Goal: Task Accomplishment & Management: Manage account settings

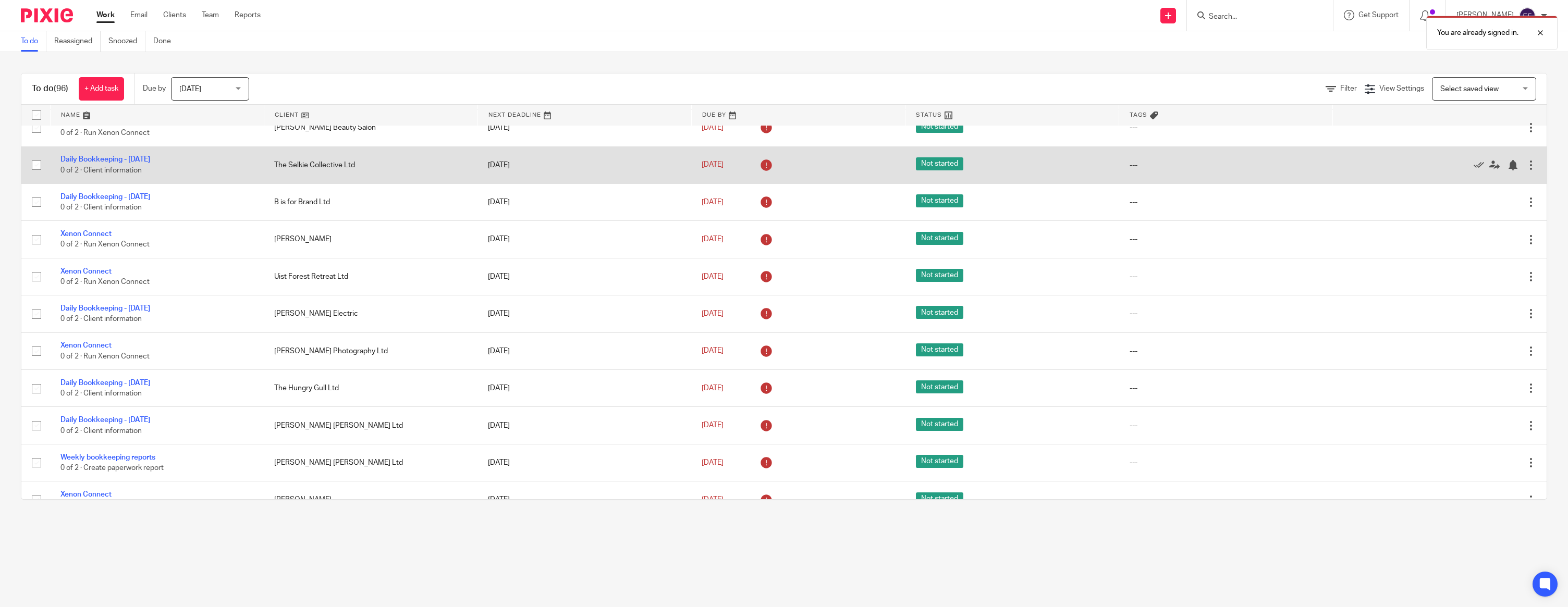
scroll to position [683, 0]
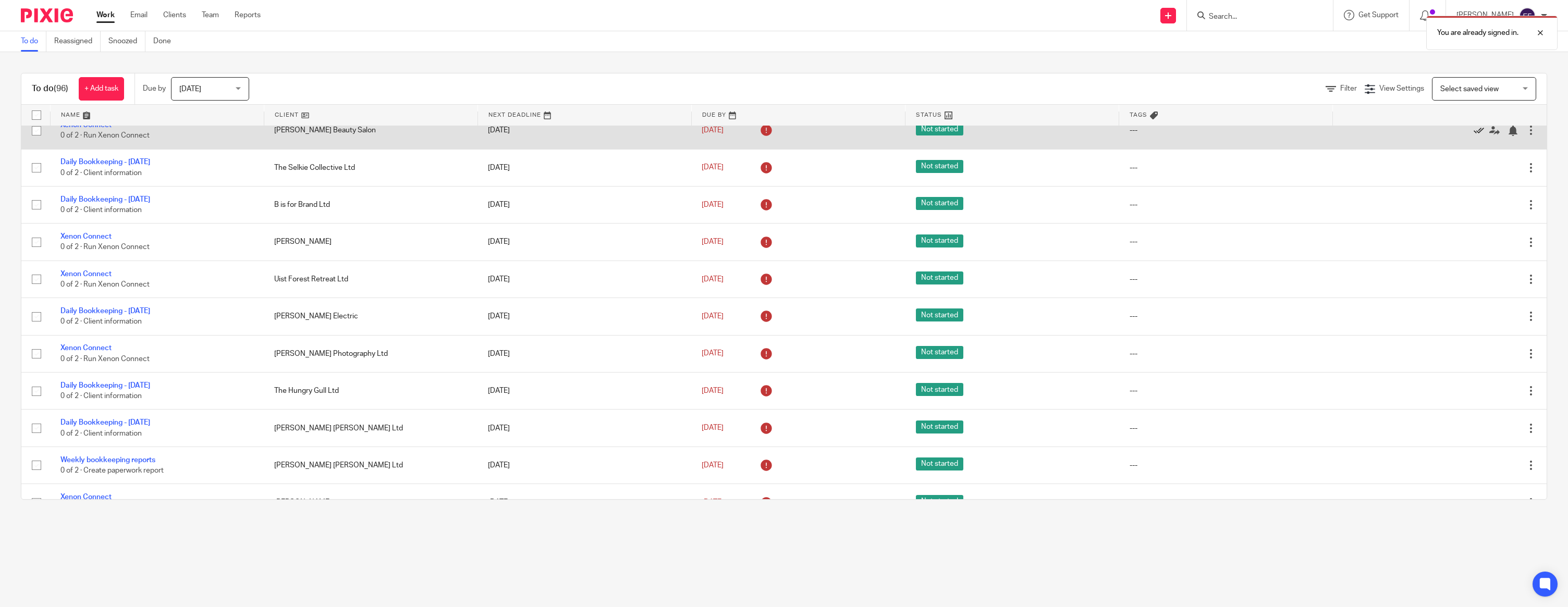
click at [1478, 136] on icon at bounding box center [1478, 131] width 11 height 10
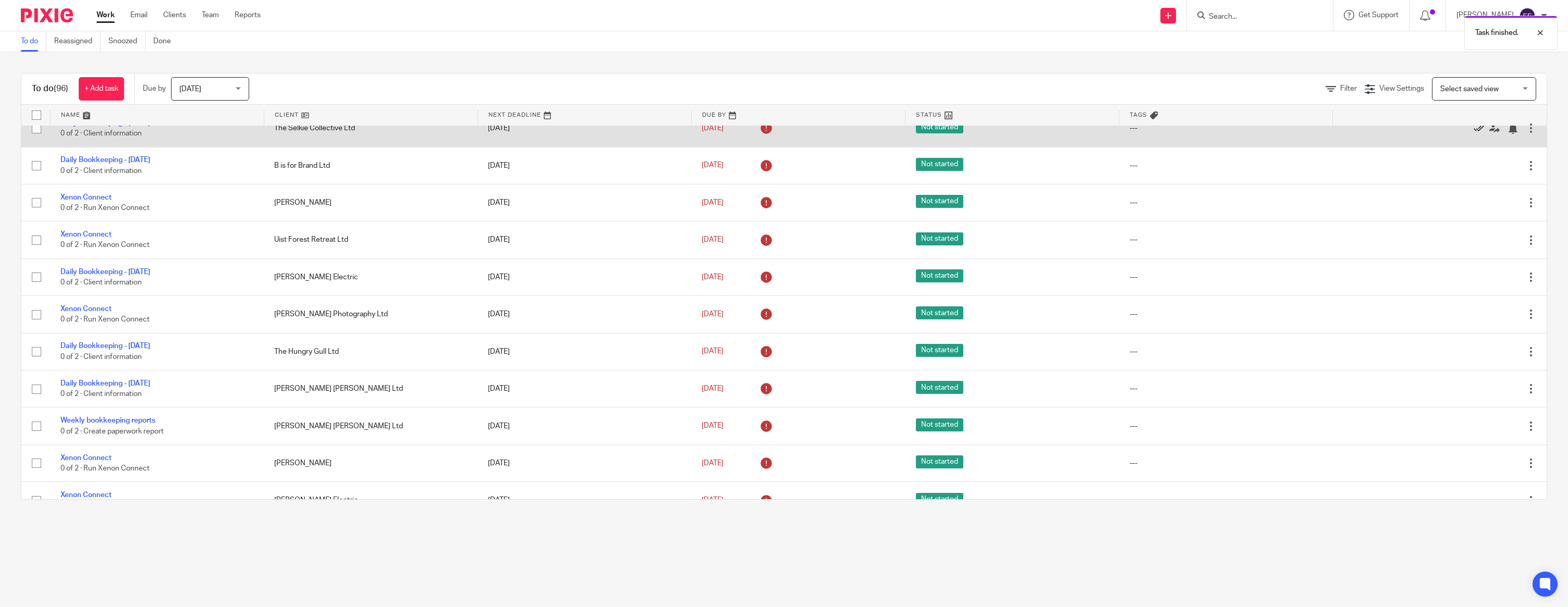
click at [1477, 134] on icon at bounding box center [1478, 128] width 11 height 10
click at [1476, 134] on icon at bounding box center [1478, 128] width 11 height 10
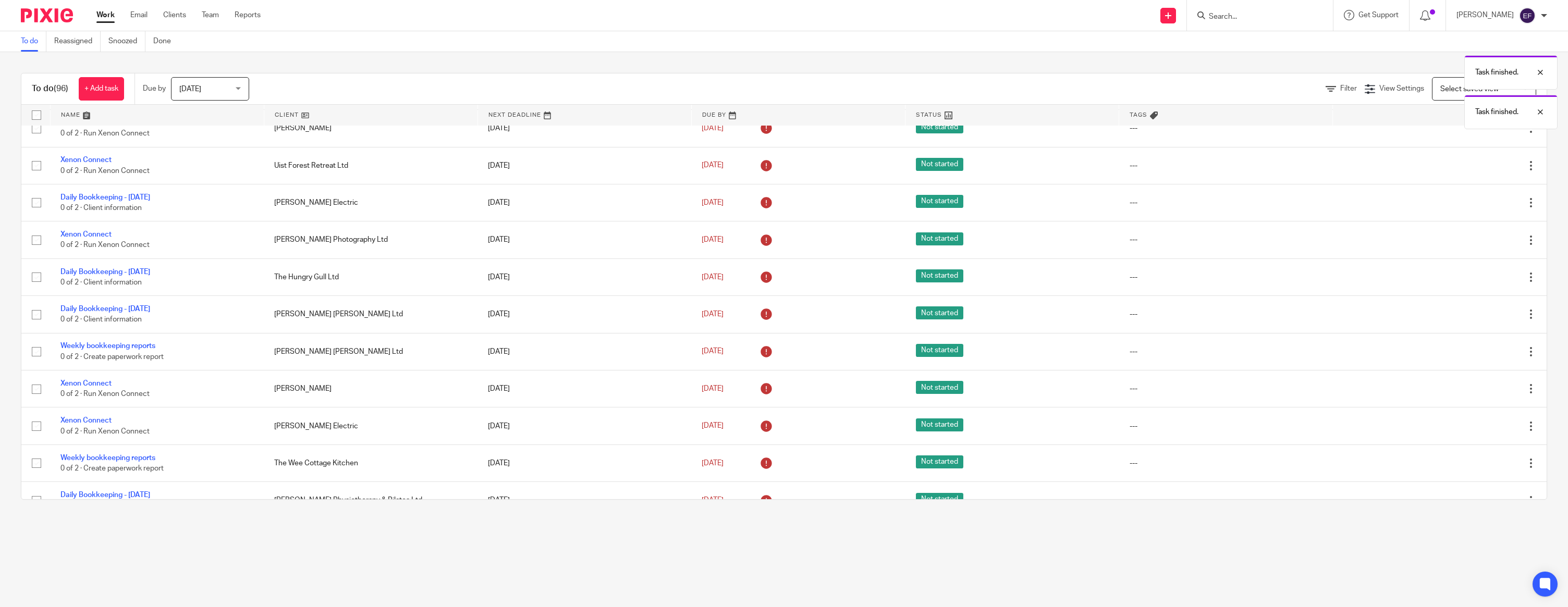
click at [1476, 134] on icon at bounding box center [1478, 128] width 11 height 10
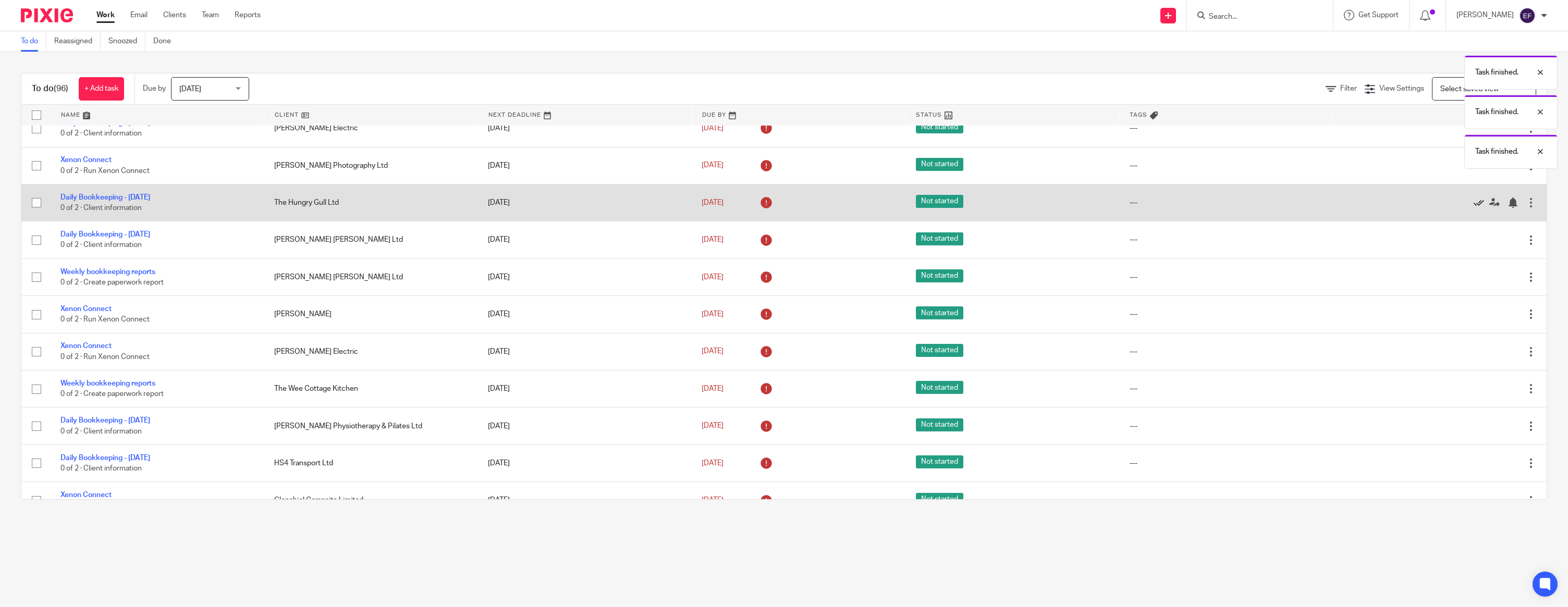
click at [1476, 208] on icon at bounding box center [1478, 202] width 11 height 10
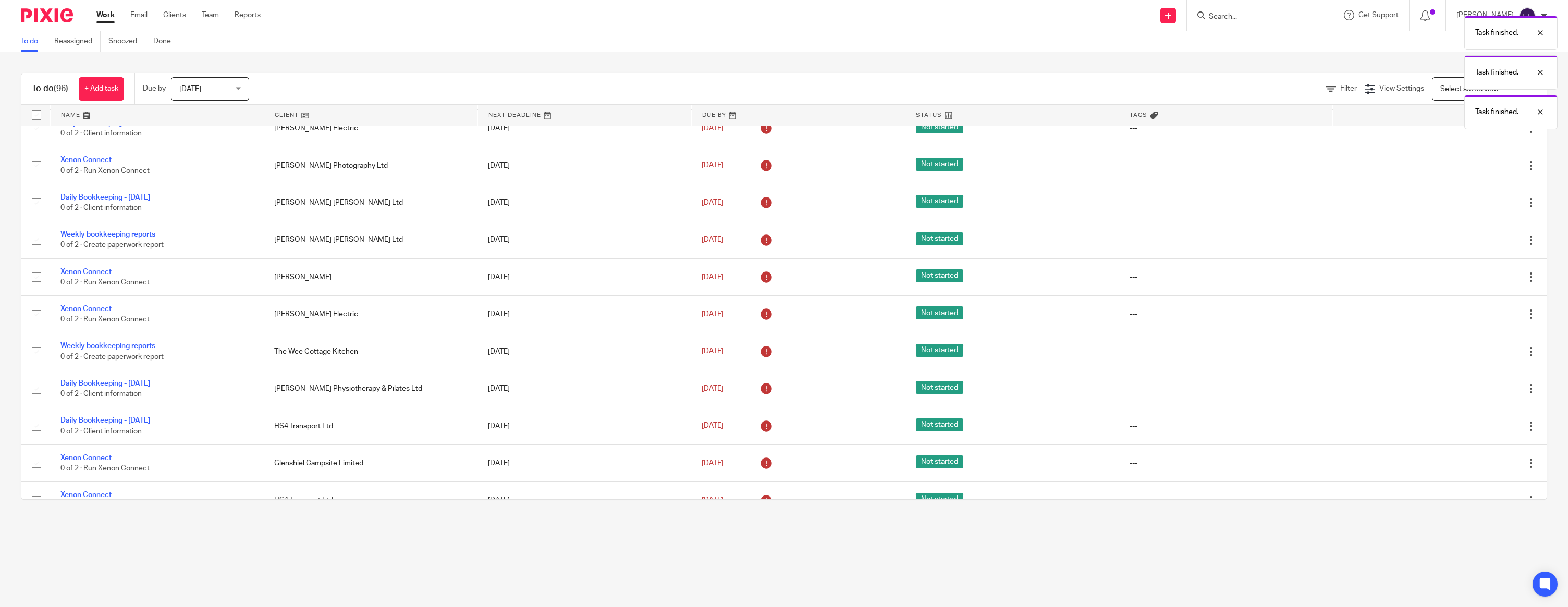
click at [1476, 208] on icon at bounding box center [1478, 202] width 11 height 10
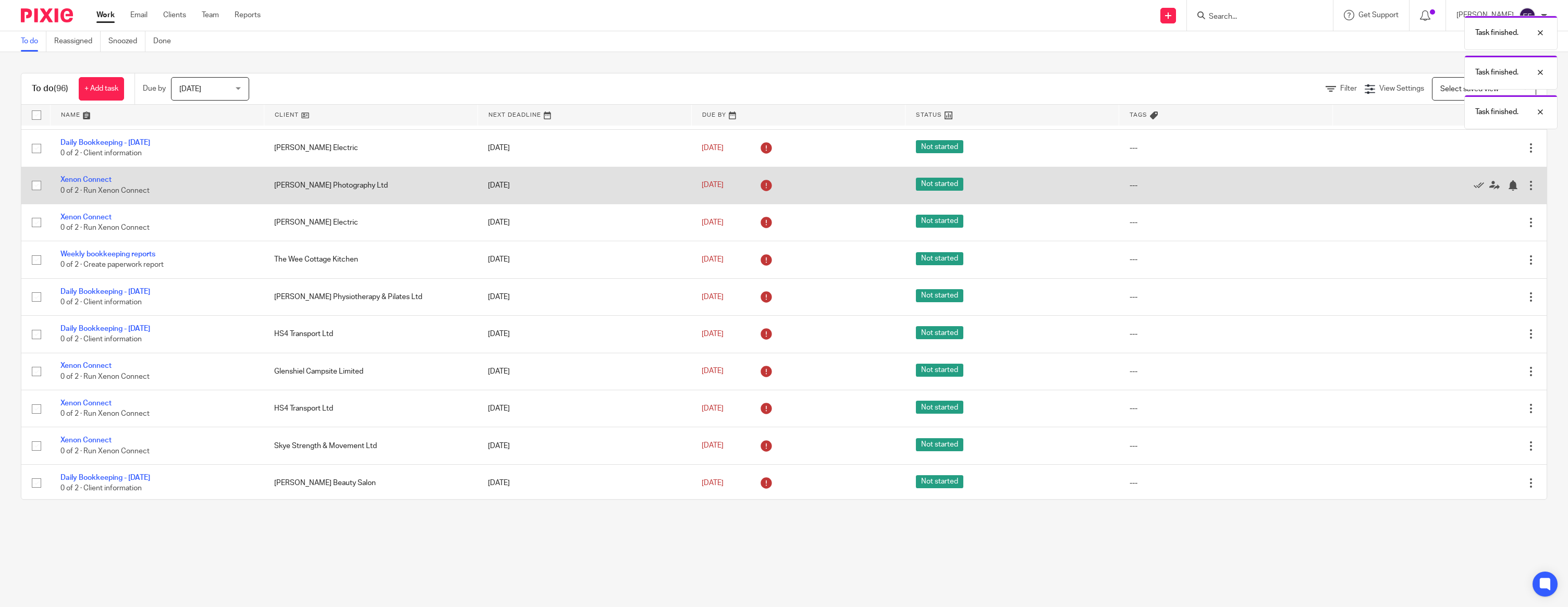
scroll to position [665, 0]
click at [1474, 191] on icon at bounding box center [1478, 185] width 11 height 10
click at [1477, 191] on icon at bounding box center [1478, 185] width 11 height 10
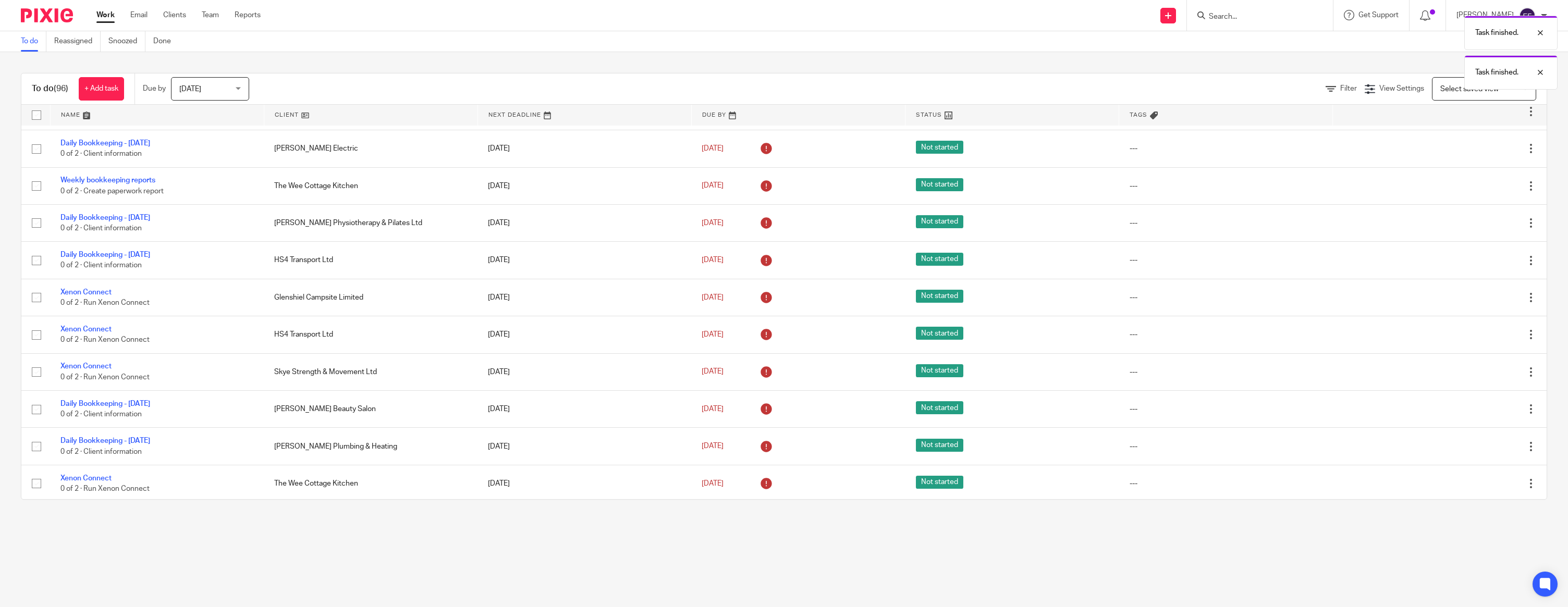
click at [1477, 191] on icon at bounding box center [1478, 185] width 11 height 10
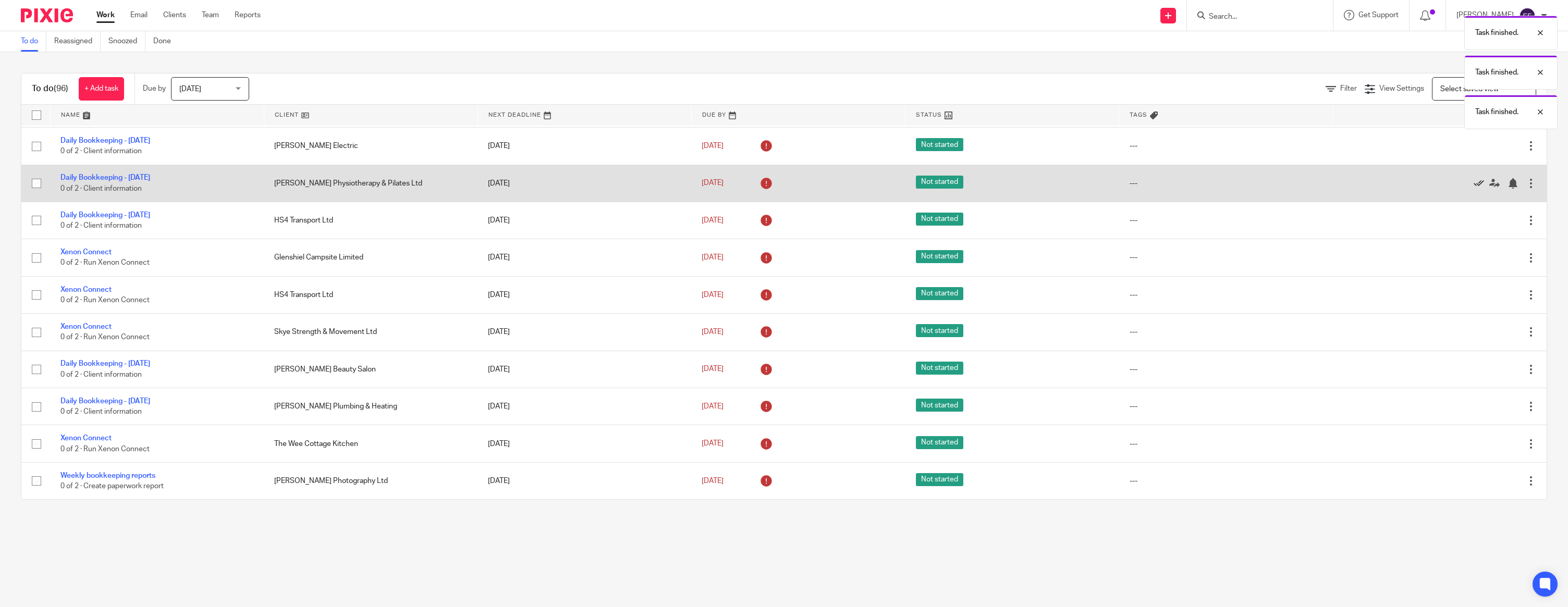
scroll to position [668, 0]
click at [1477, 188] on icon at bounding box center [1478, 182] width 11 height 10
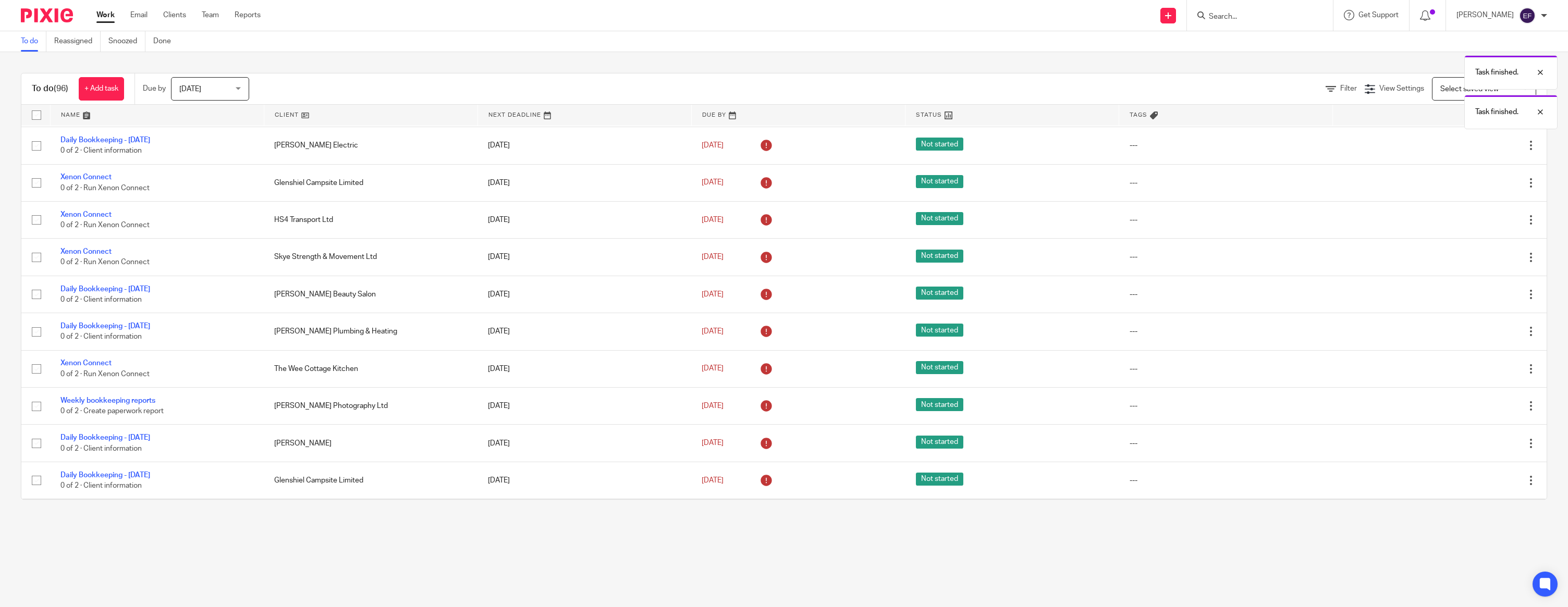
click at [1477, 188] on icon at bounding box center [1478, 182] width 11 height 10
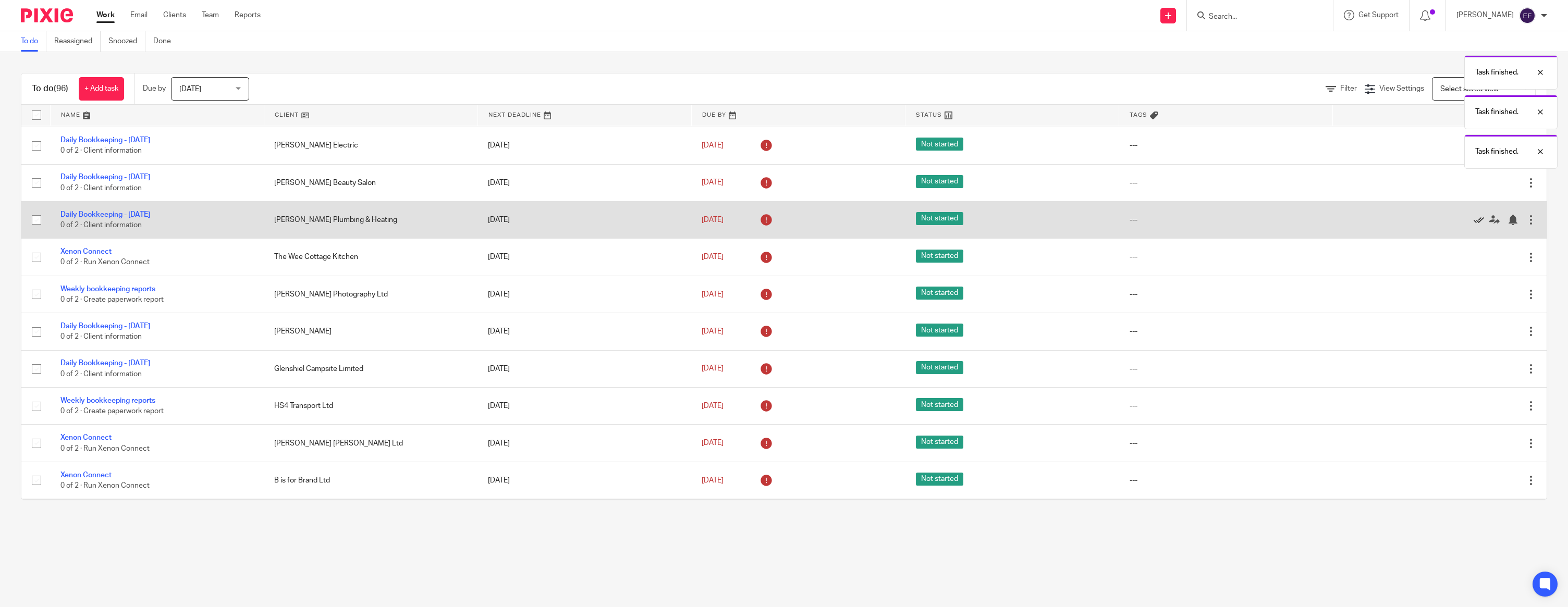
click at [1478, 225] on icon at bounding box center [1478, 220] width 11 height 10
click at [1476, 225] on icon at bounding box center [1478, 220] width 11 height 10
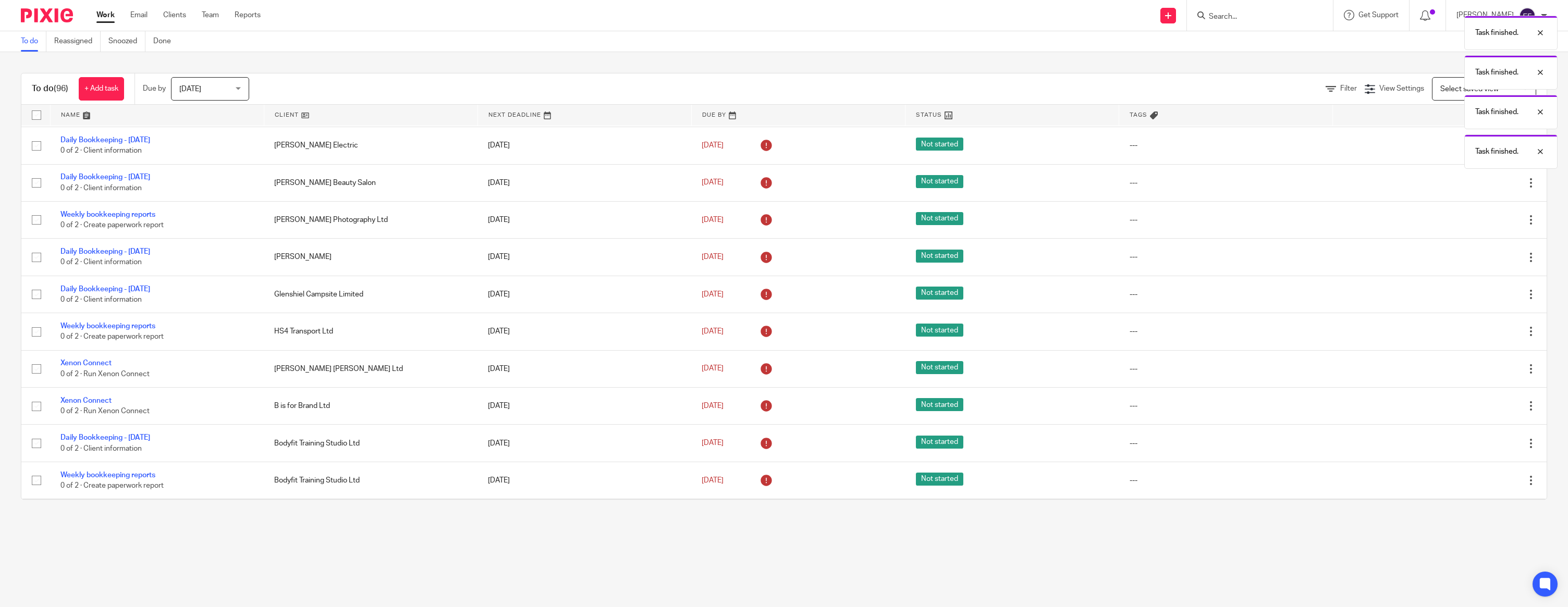
click at [1476, 225] on icon at bounding box center [1478, 220] width 11 height 10
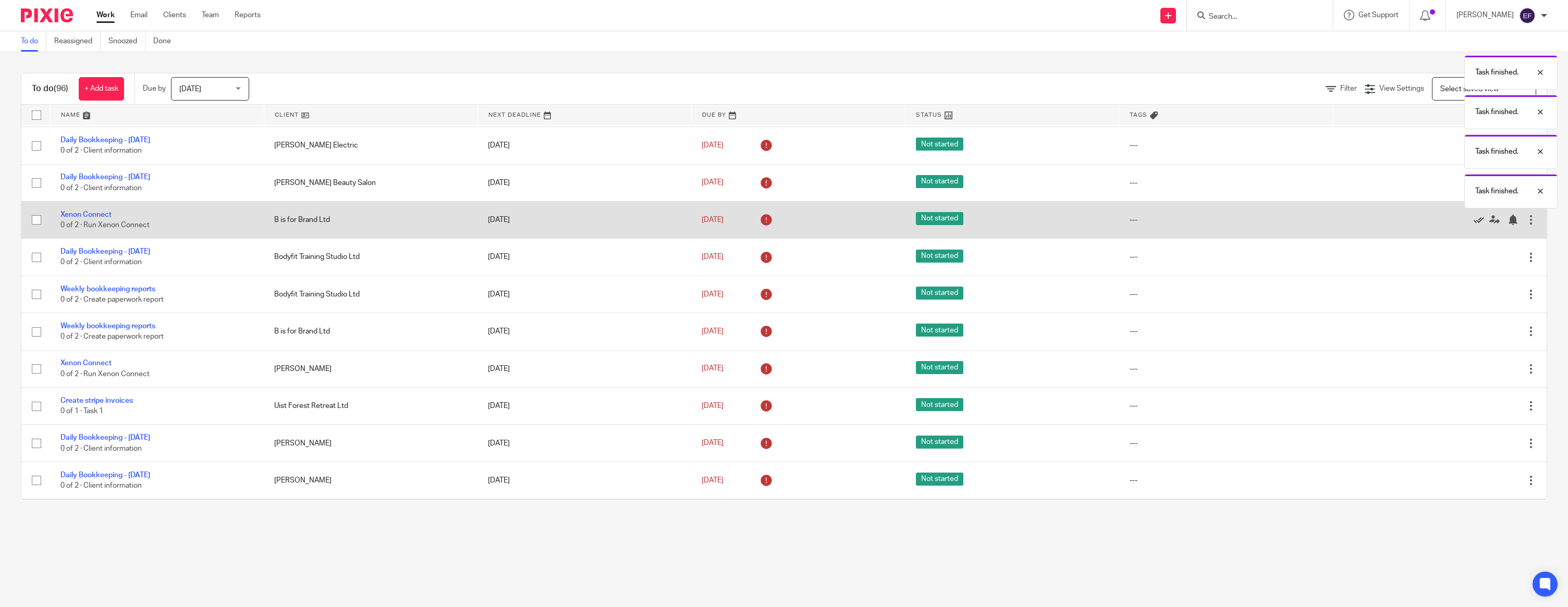
click at [1478, 225] on icon at bounding box center [1478, 220] width 11 height 10
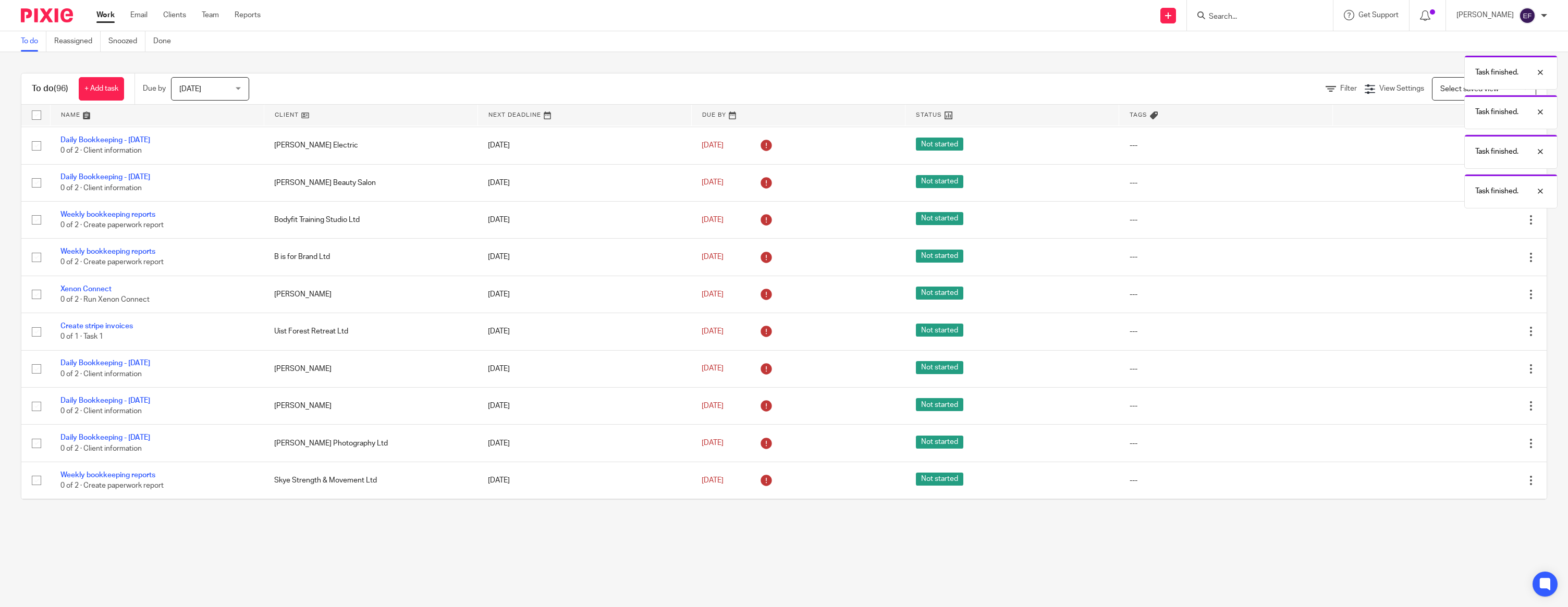
click at [1478, 225] on icon at bounding box center [1478, 220] width 11 height 10
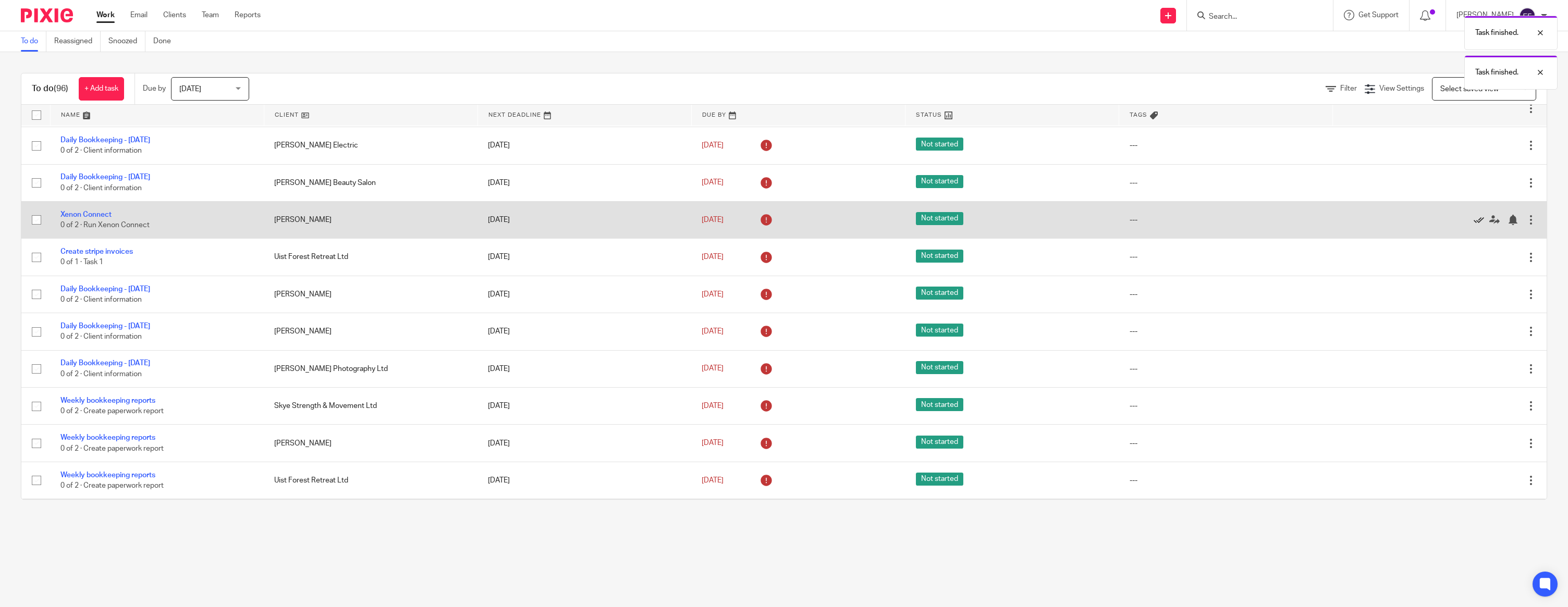
click at [1478, 225] on icon at bounding box center [1478, 220] width 11 height 10
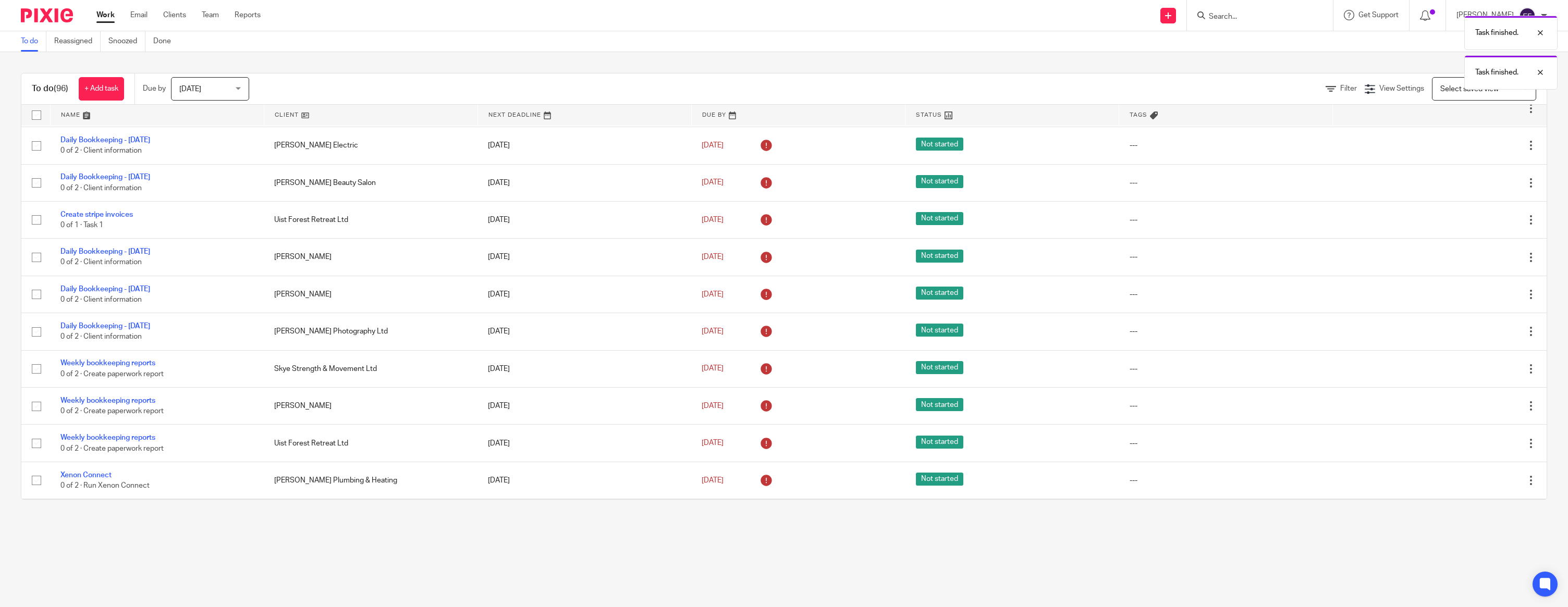
click at [1478, 225] on icon at bounding box center [1478, 220] width 11 height 10
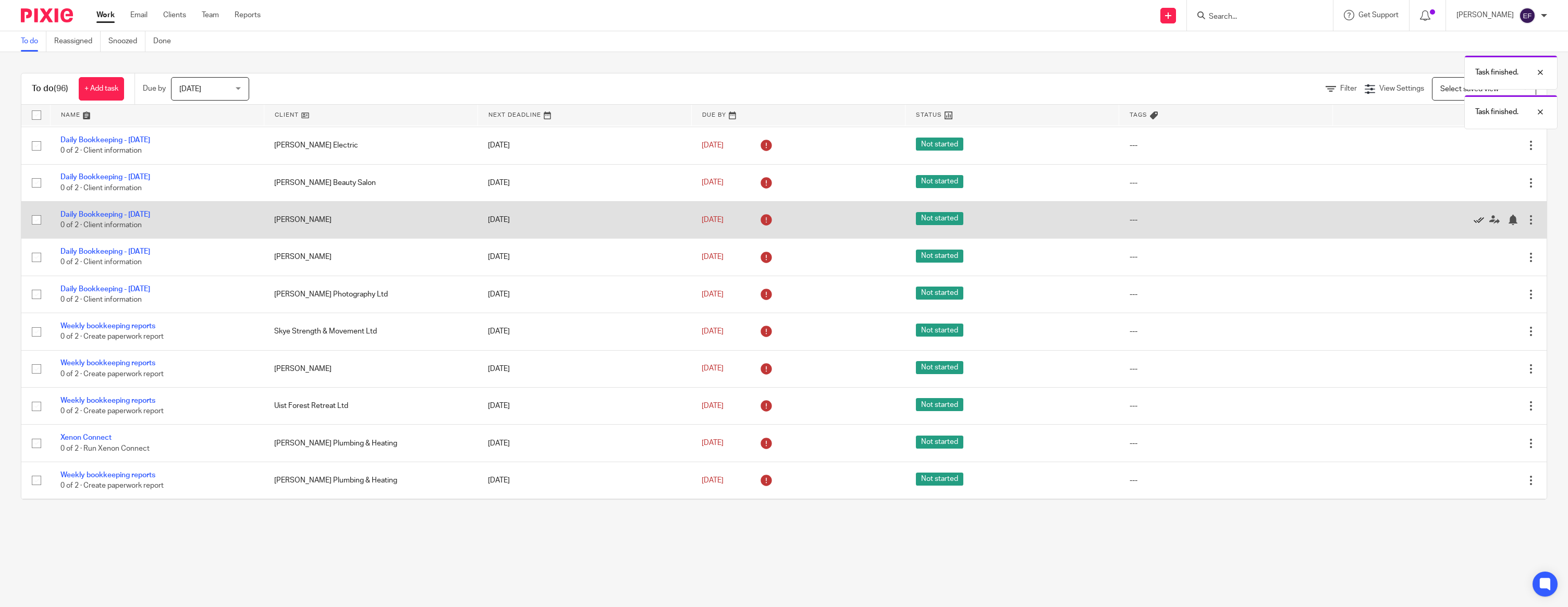
click at [1478, 225] on icon at bounding box center [1478, 220] width 11 height 10
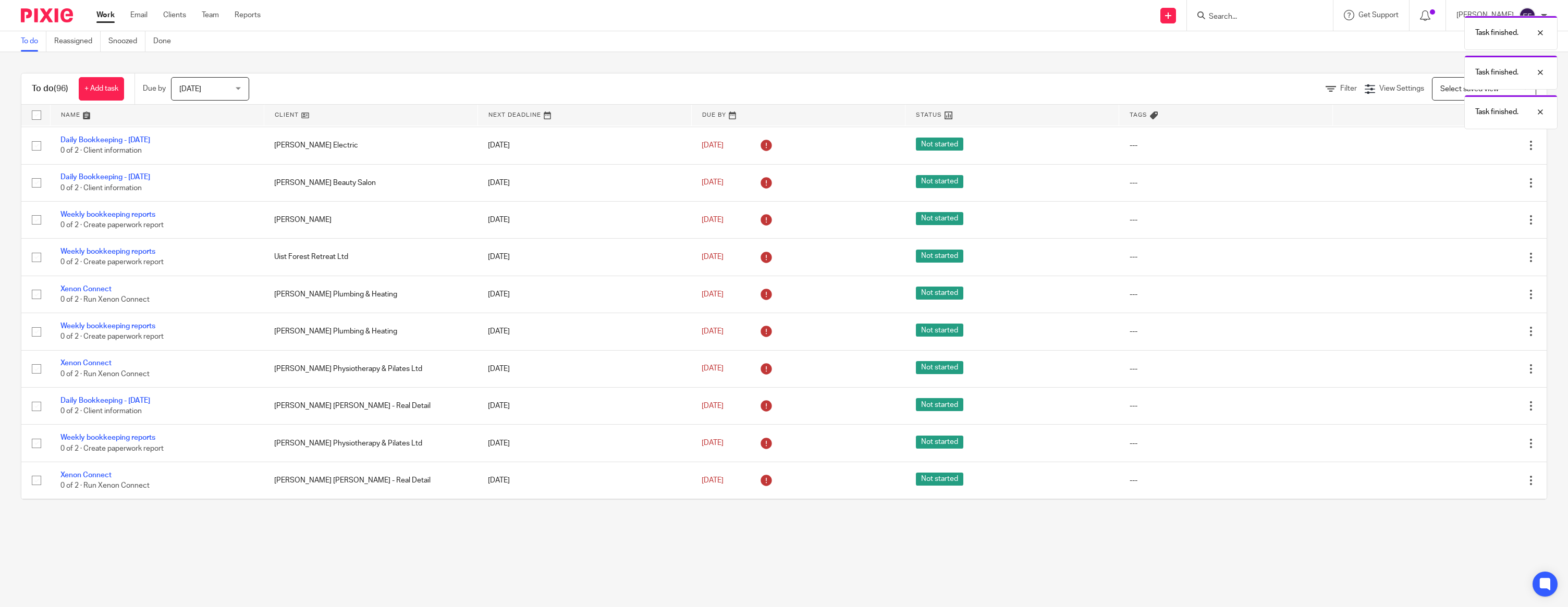
click at [1478, 225] on icon at bounding box center [1478, 220] width 11 height 10
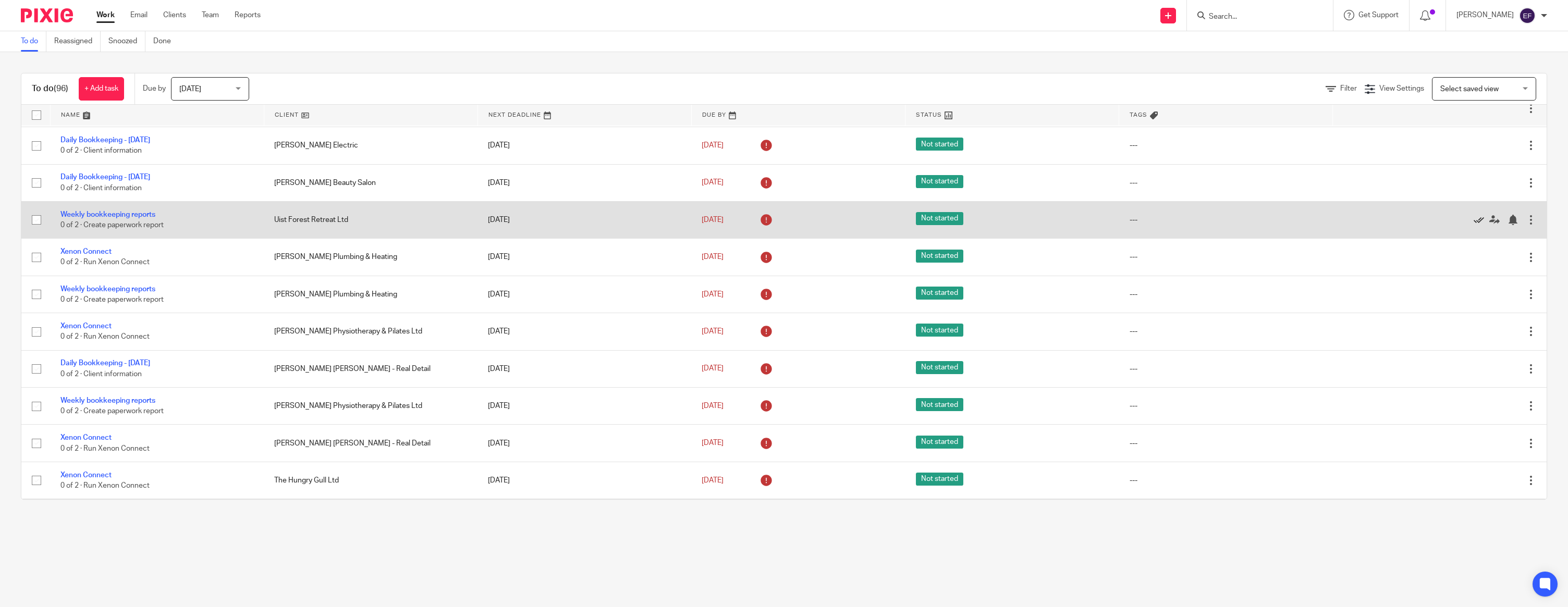
click at [1478, 225] on icon at bounding box center [1478, 220] width 11 height 10
click at [1477, 225] on icon at bounding box center [1478, 220] width 11 height 10
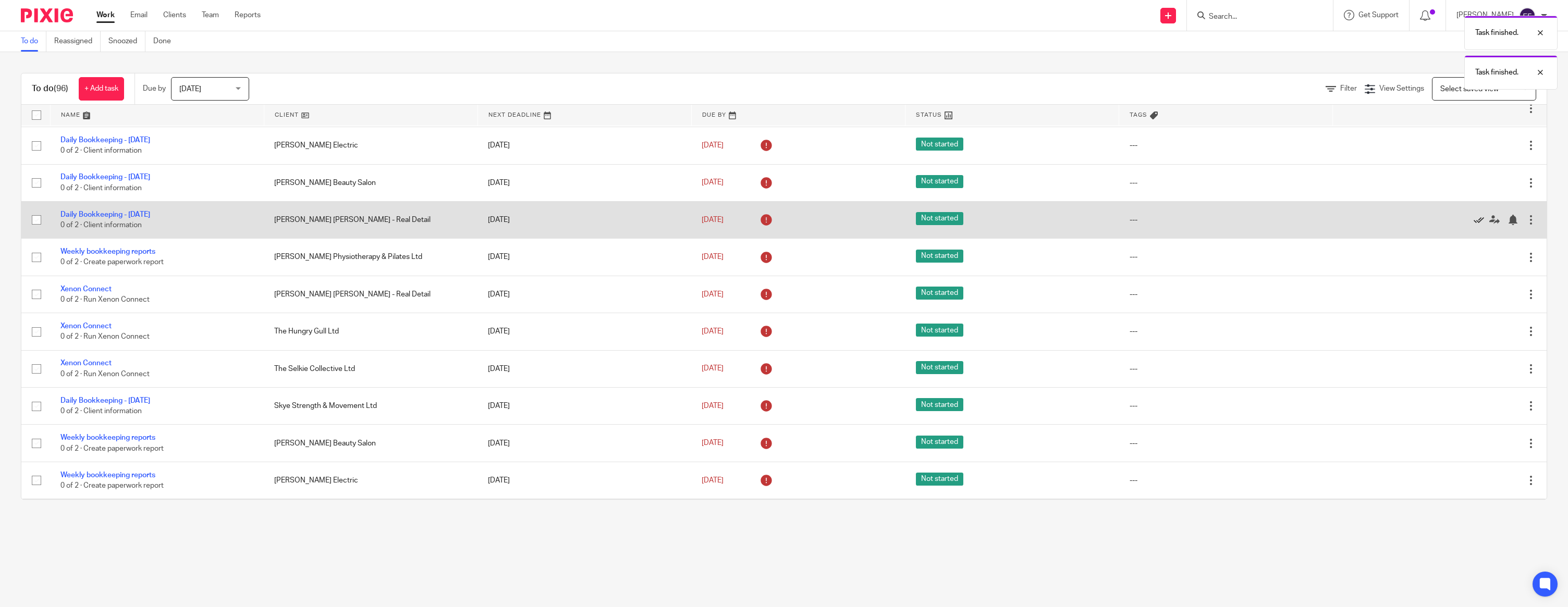
click at [1476, 225] on icon at bounding box center [1478, 220] width 11 height 10
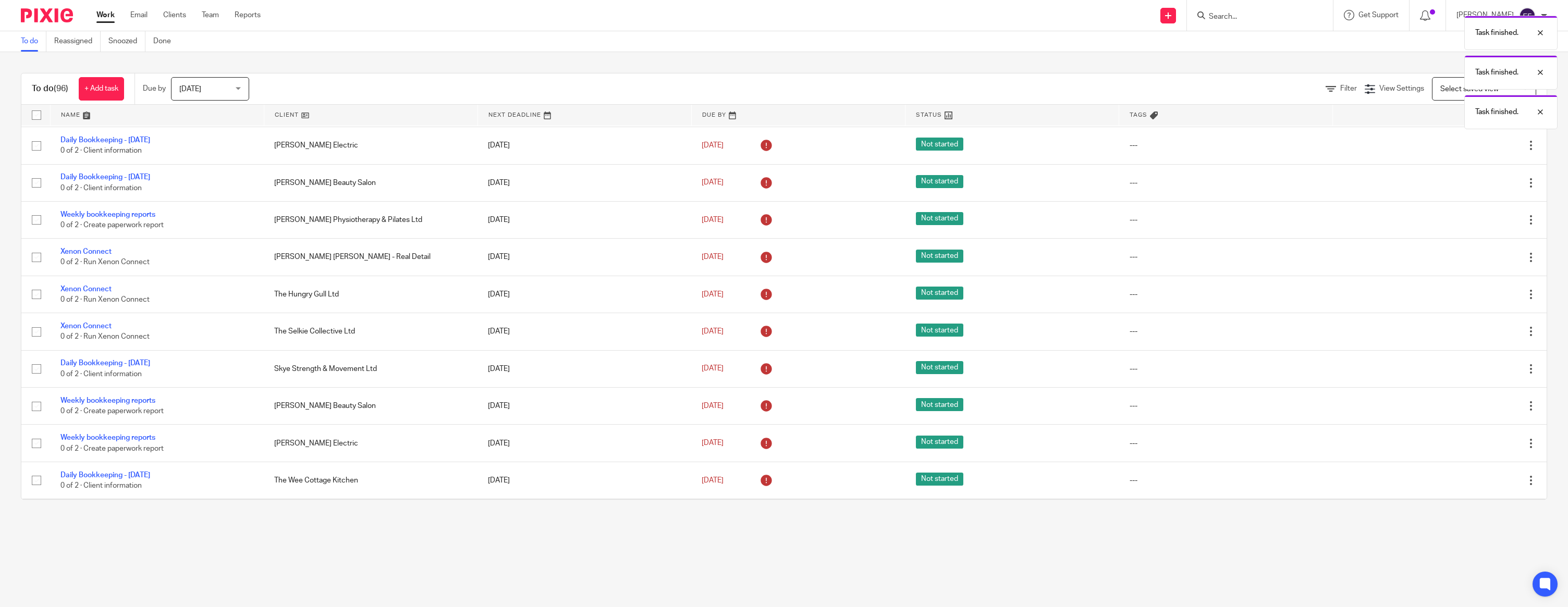
click at [1476, 225] on icon at bounding box center [1478, 220] width 11 height 10
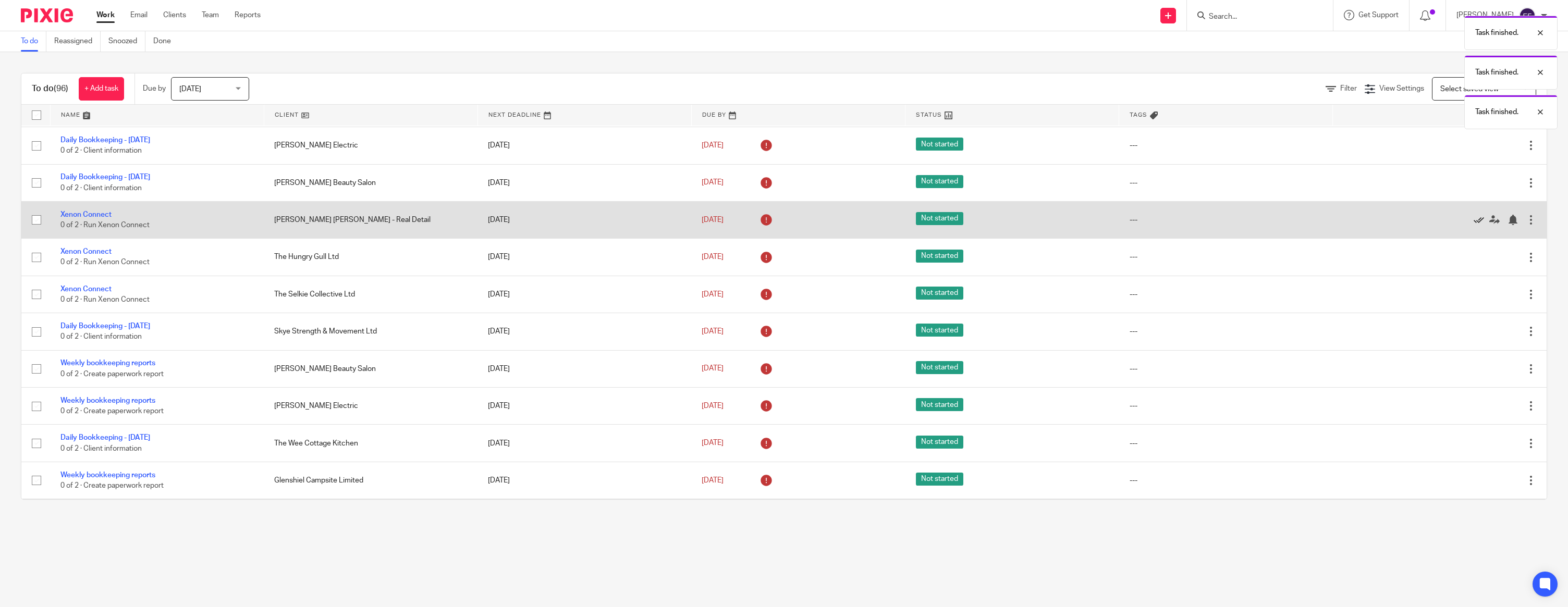
click at [1476, 225] on icon at bounding box center [1478, 220] width 11 height 10
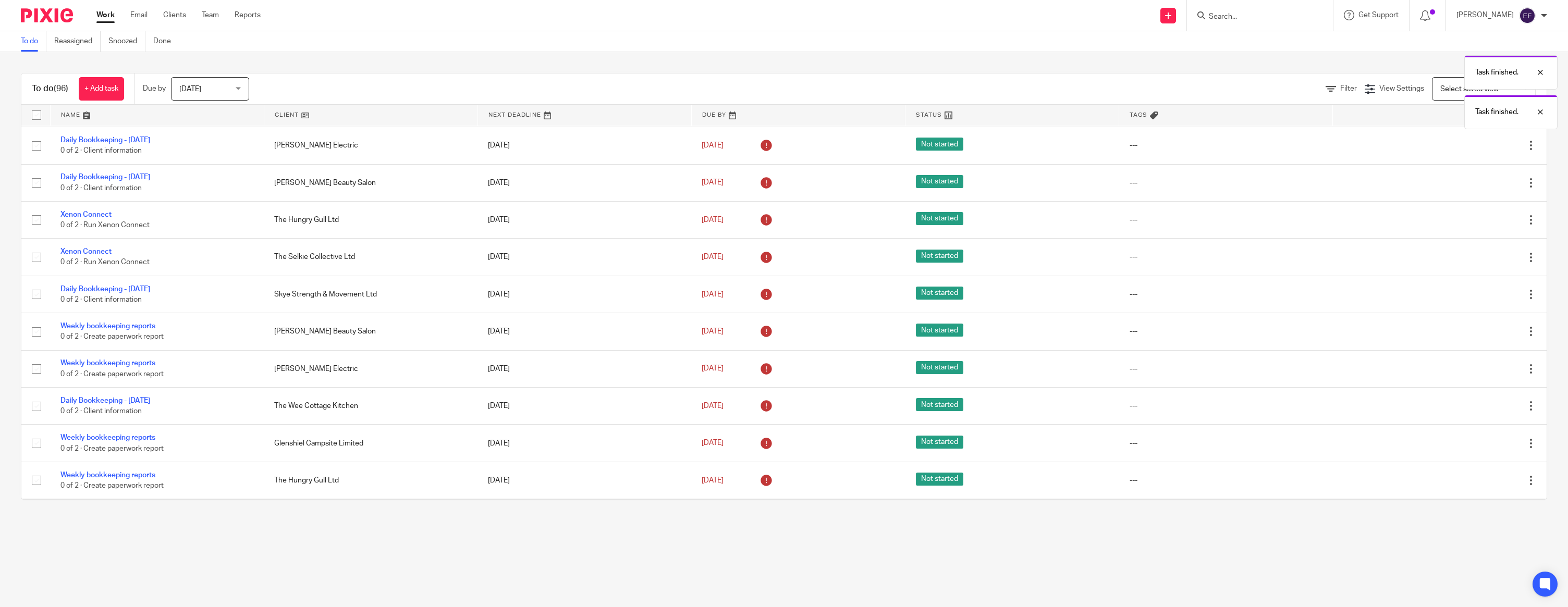
click at [1476, 225] on icon at bounding box center [1478, 220] width 11 height 10
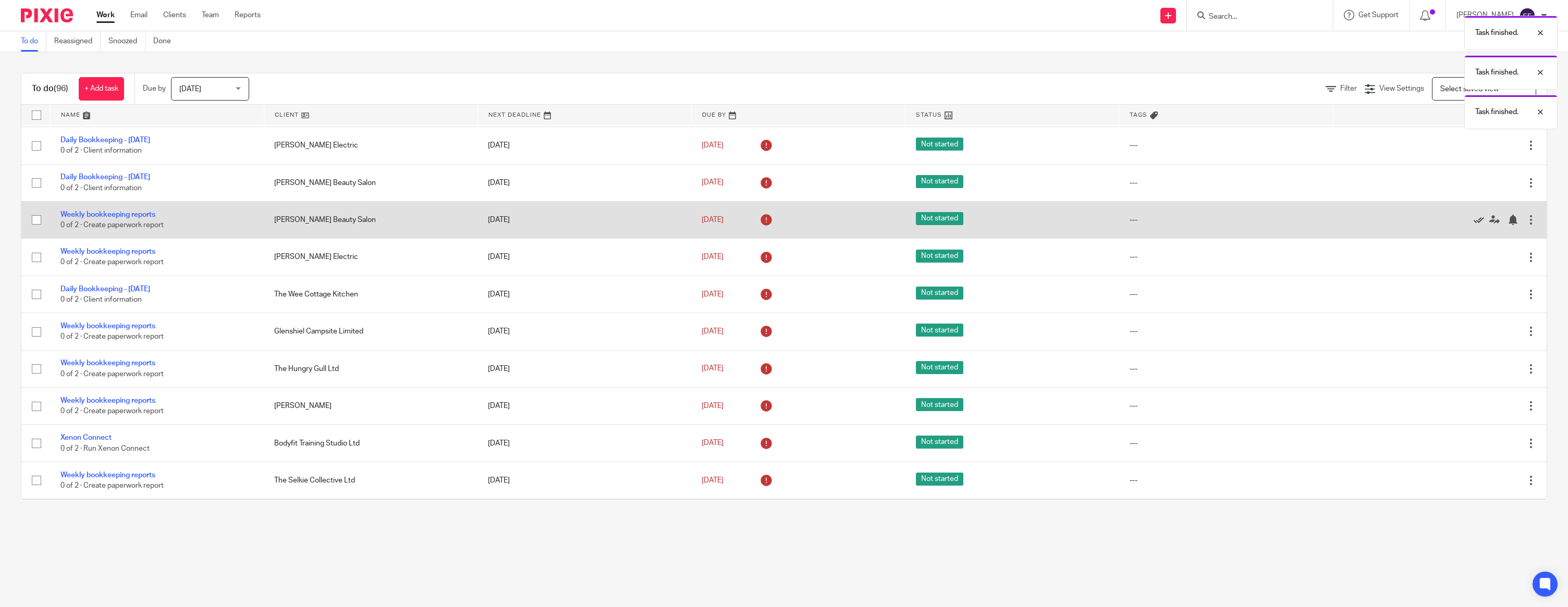
click at [1476, 225] on icon at bounding box center [1478, 220] width 11 height 10
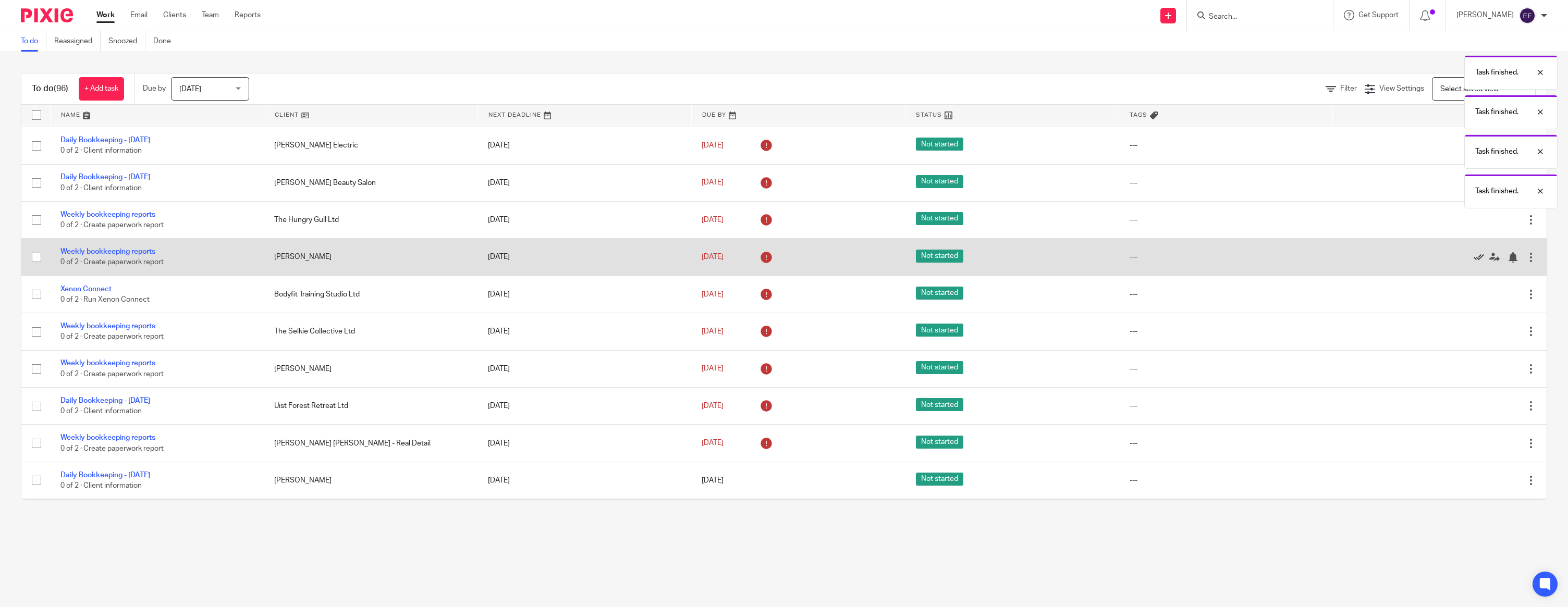
click at [1477, 262] on icon at bounding box center [1478, 257] width 11 height 10
click at [1476, 262] on icon at bounding box center [1478, 257] width 11 height 10
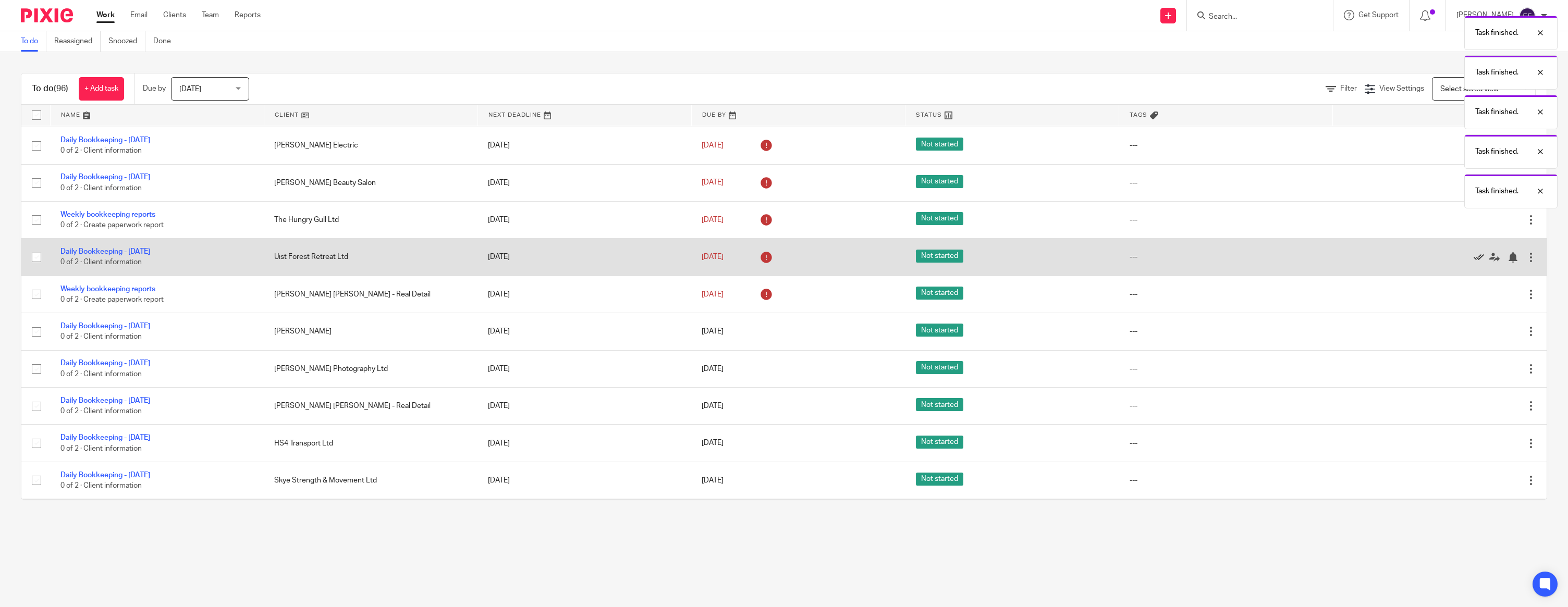
click at [1476, 262] on icon at bounding box center [1478, 257] width 11 height 10
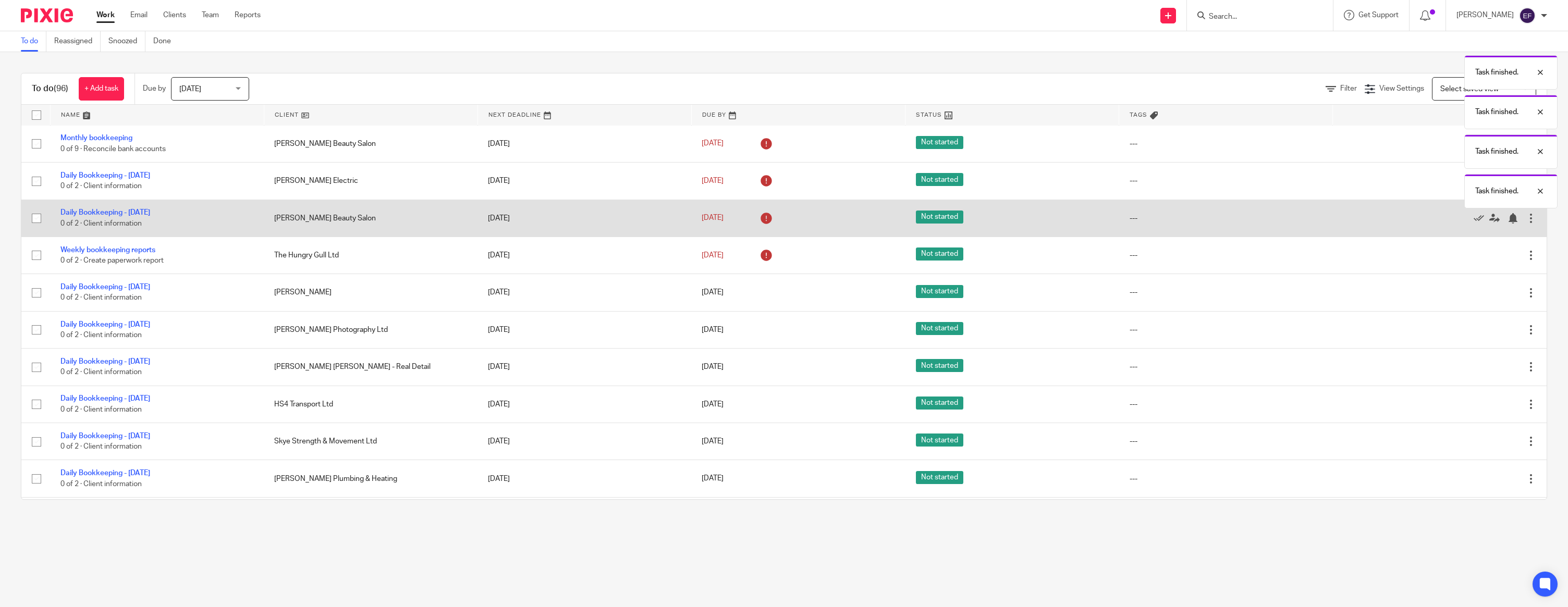
scroll to position [643, 0]
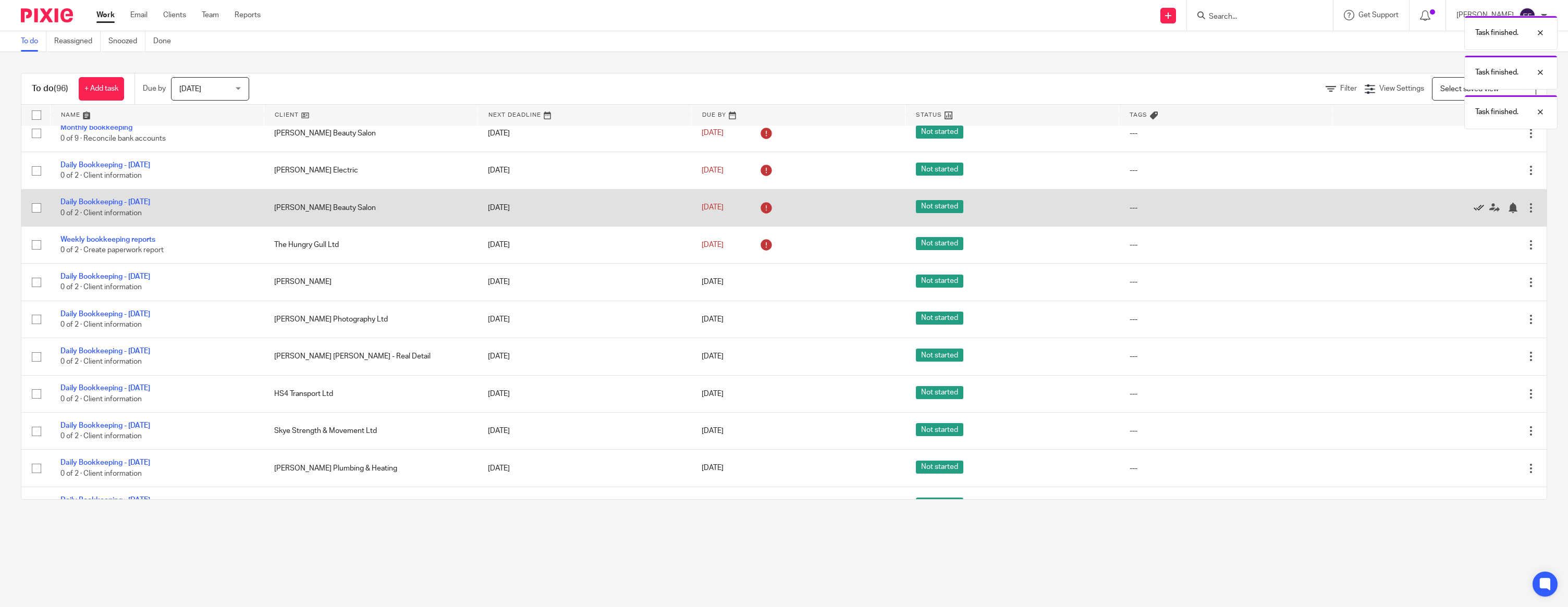
click at [1476, 213] on icon at bounding box center [1478, 207] width 11 height 10
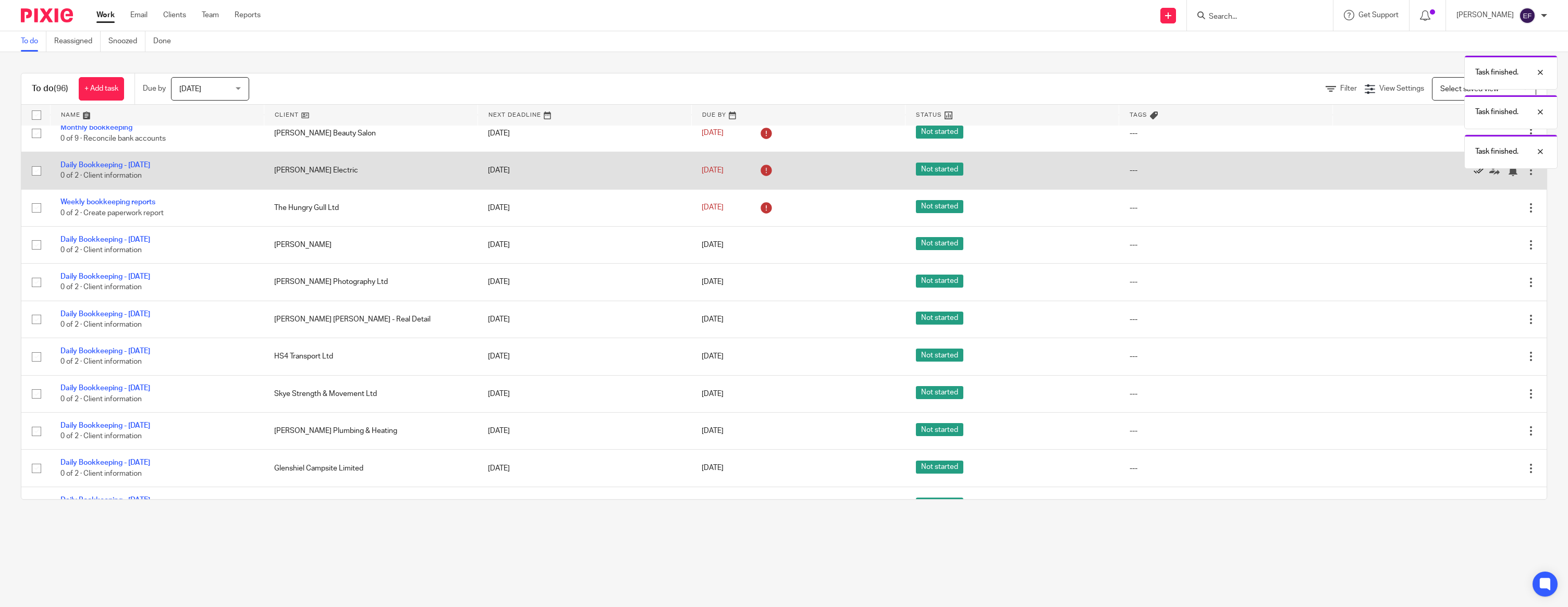
click at [1474, 176] on icon at bounding box center [1478, 171] width 11 height 10
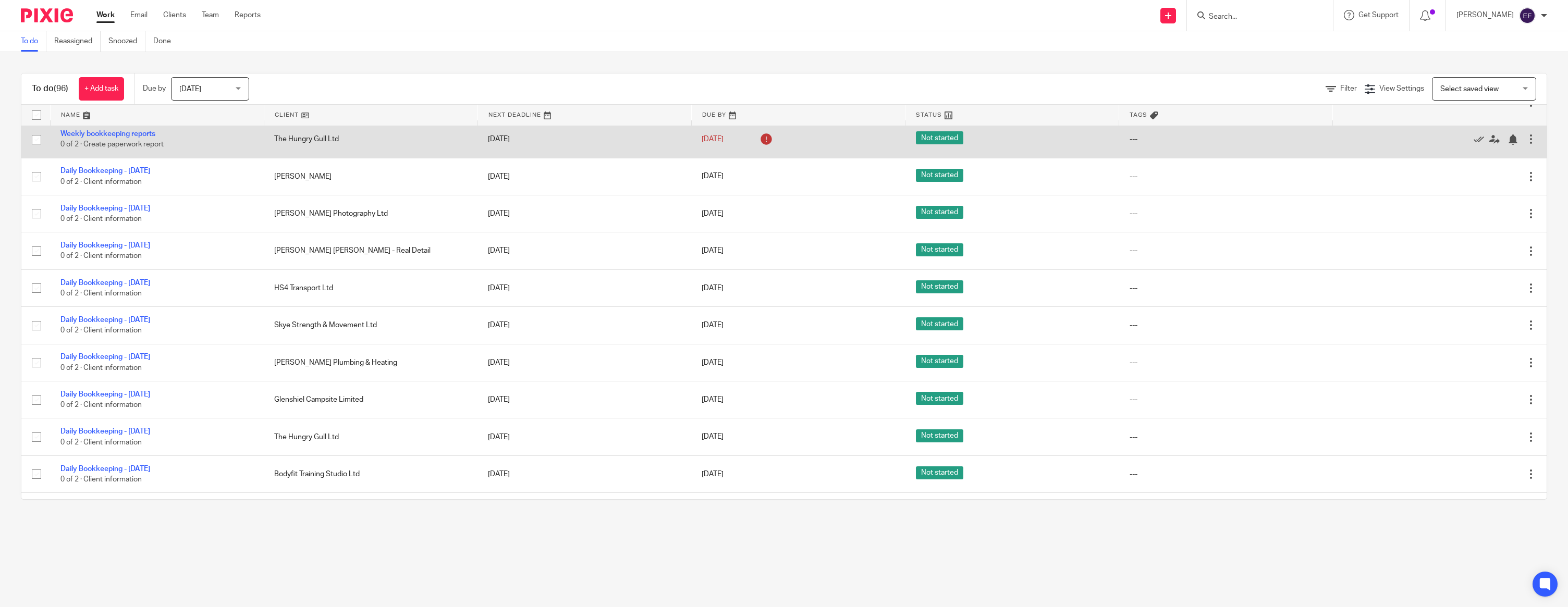
scroll to position [674, 0]
